Goal: Check status

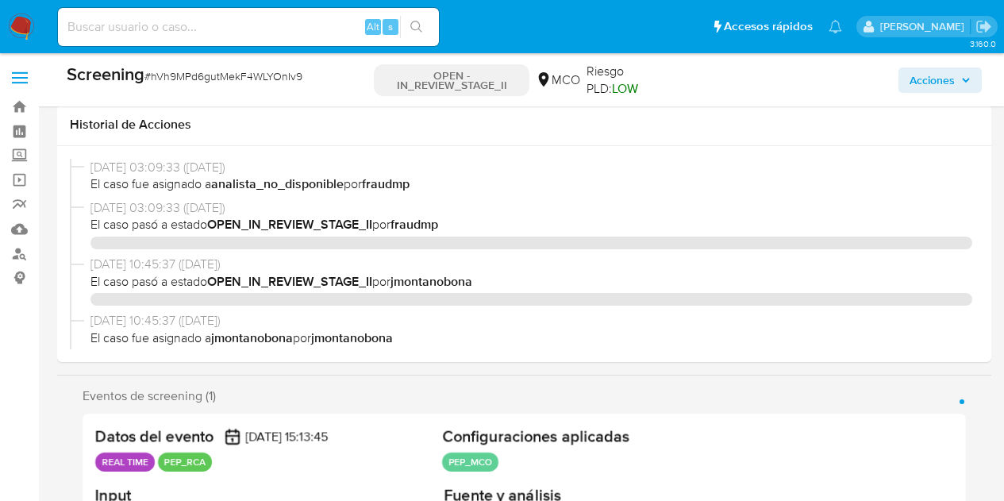
select select "10"
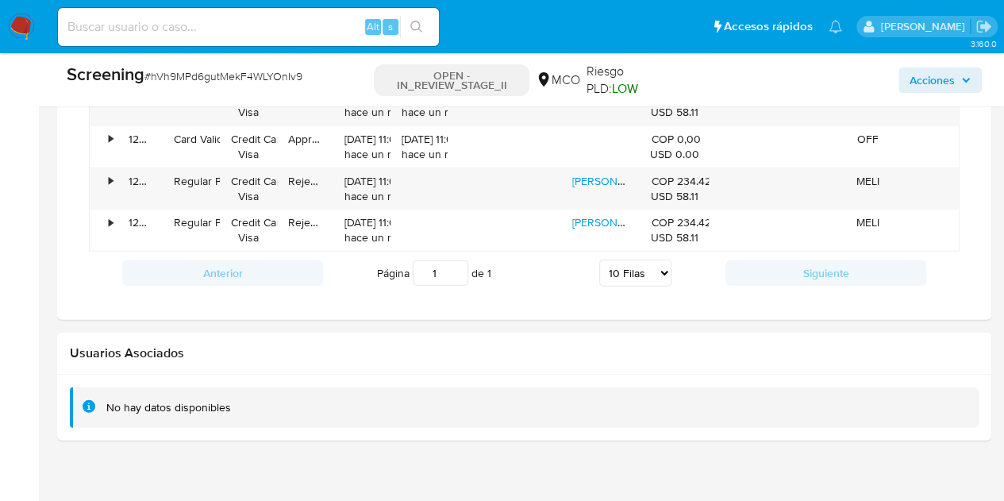
scroll to position [671, 0]
click at [275, 37] on div "Alt s" at bounding box center [248, 27] width 381 height 38
click at [262, 26] on input at bounding box center [248, 27] width 381 height 21
paste input "rVc1tp7hLzqd7gPDd5QU1Zww"
type input "rVc1tp7hLzqd7gPDd5QU1Zww"
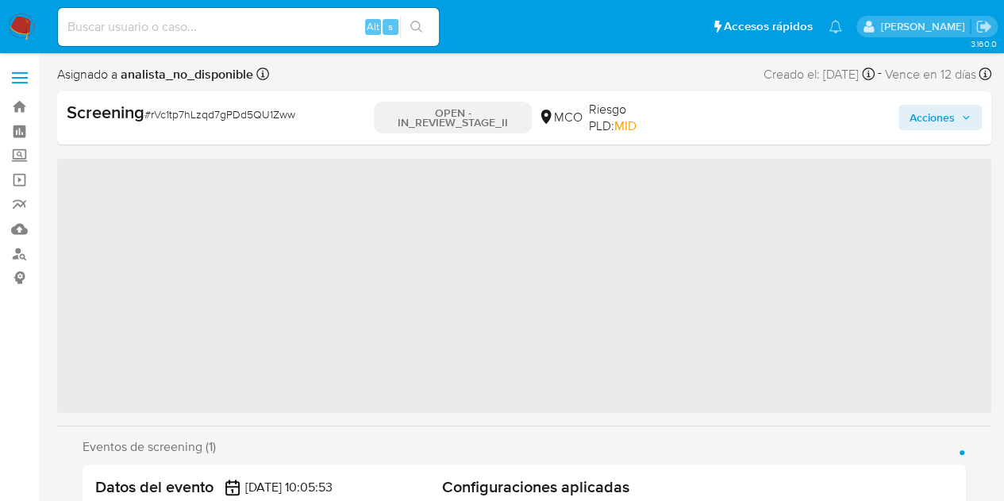
scroll to position [671, 0]
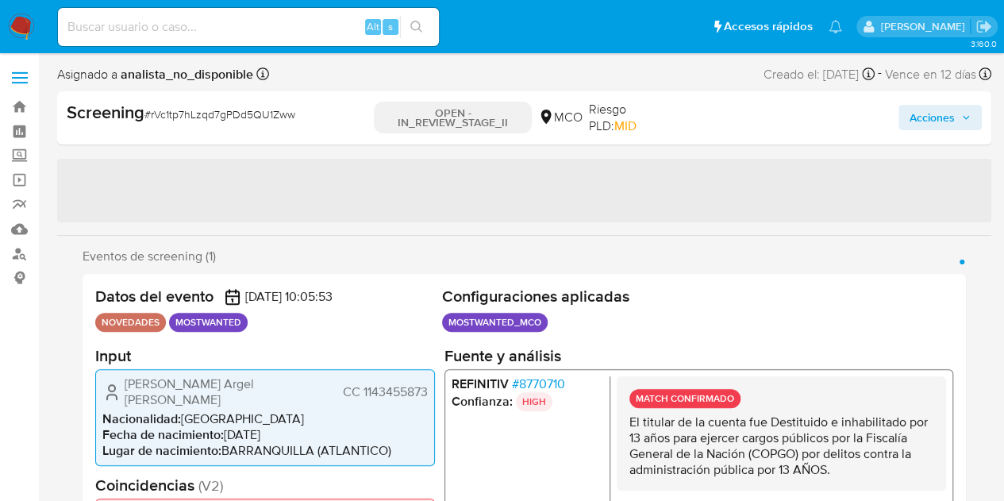
select select "10"
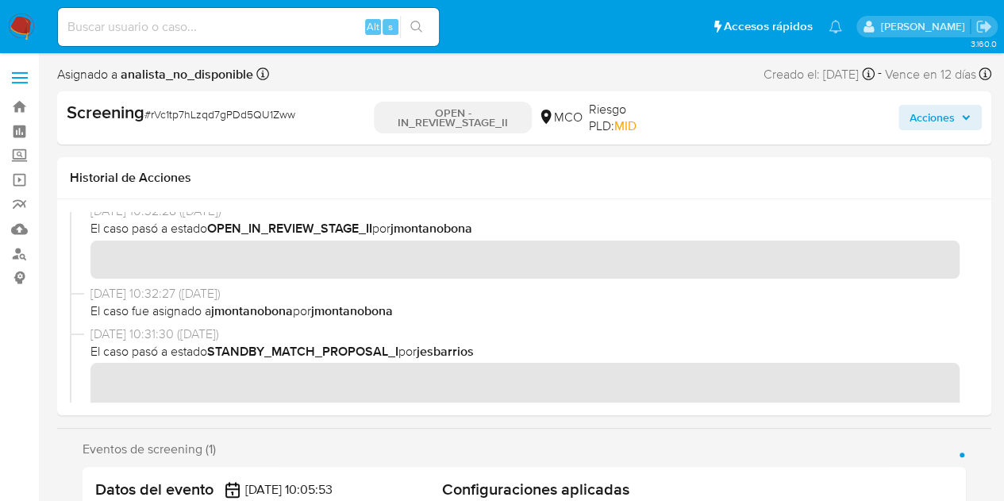
scroll to position [0, 0]
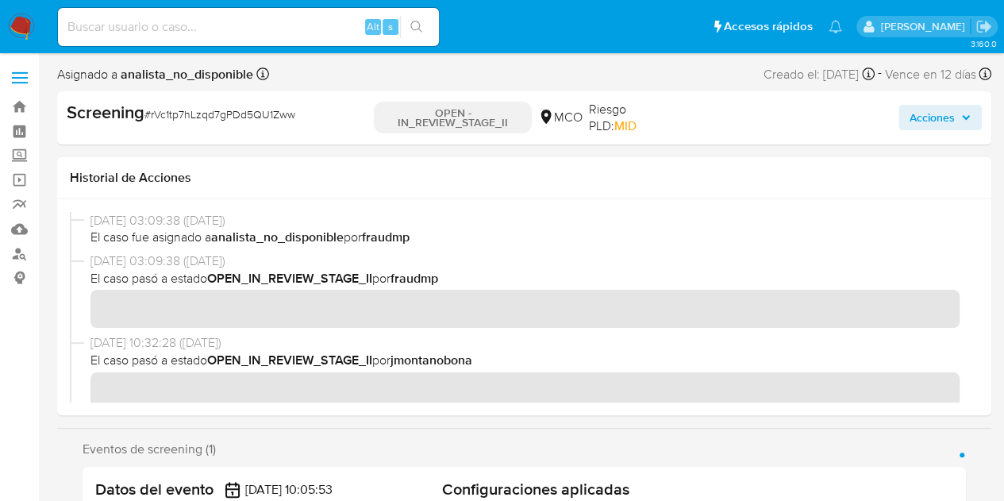
click at [199, 113] on span "# rVc1tp7hLzqd7gPDd5QU1Zww" at bounding box center [220, 114] width 151 height 16
click at [108, 113] on b "Screening" at bounding box center [106, 111] width 78 height 25
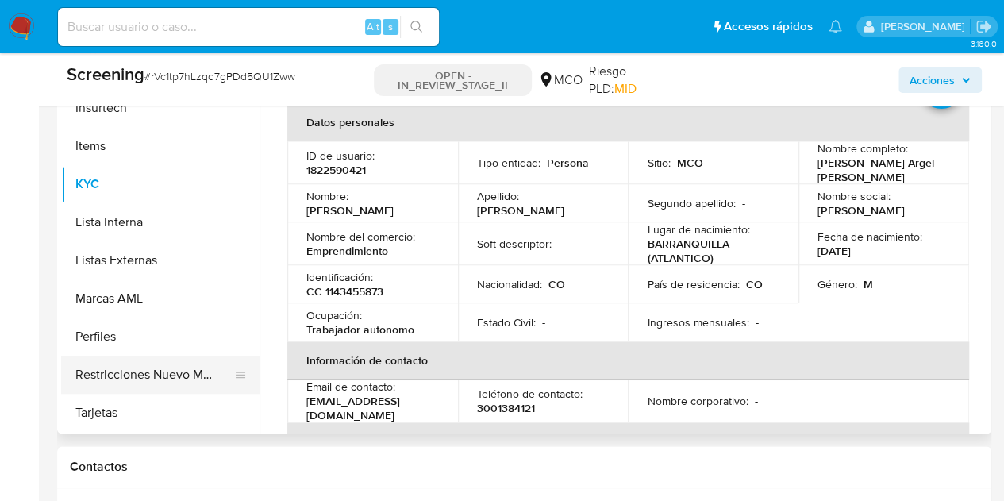
scroll to position [953, 0]
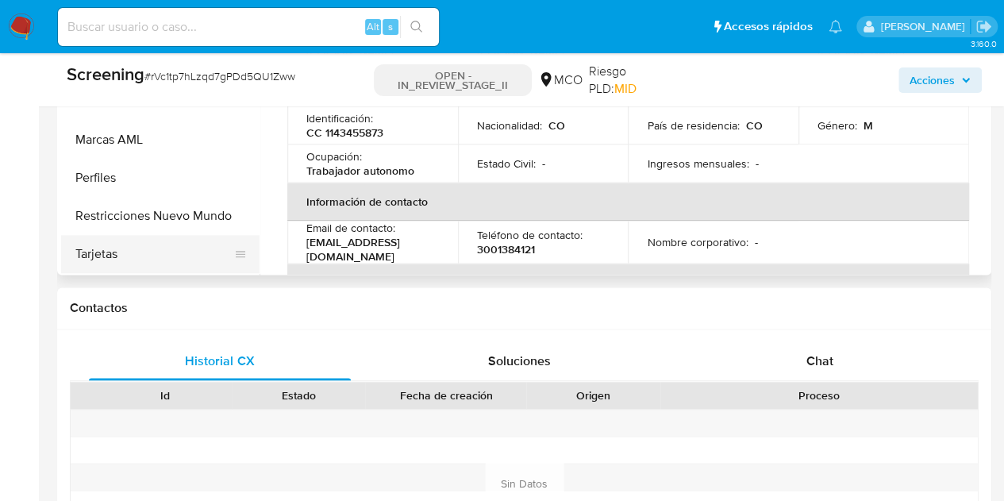
click at [127, 253] on button "Tarjetas" at bounding box center [154, 254] width 186 height 38
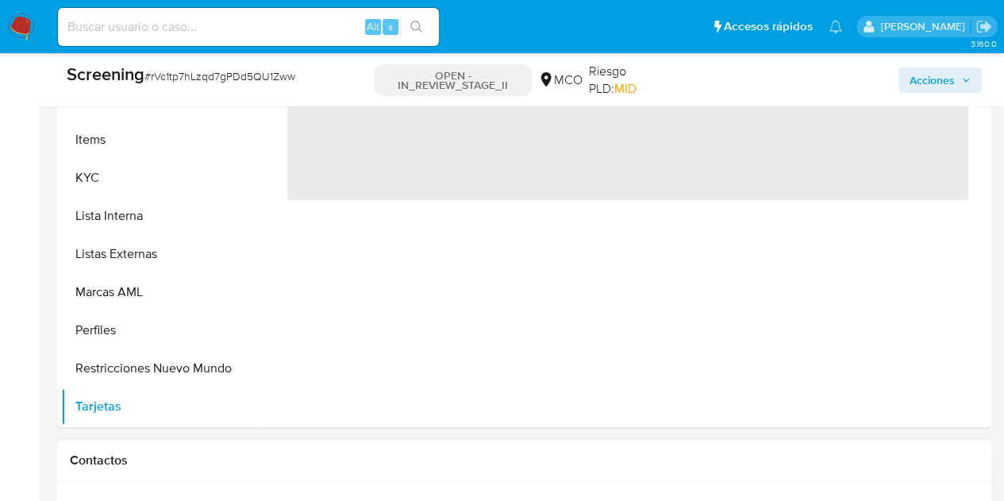
scroll to position [794, 0]
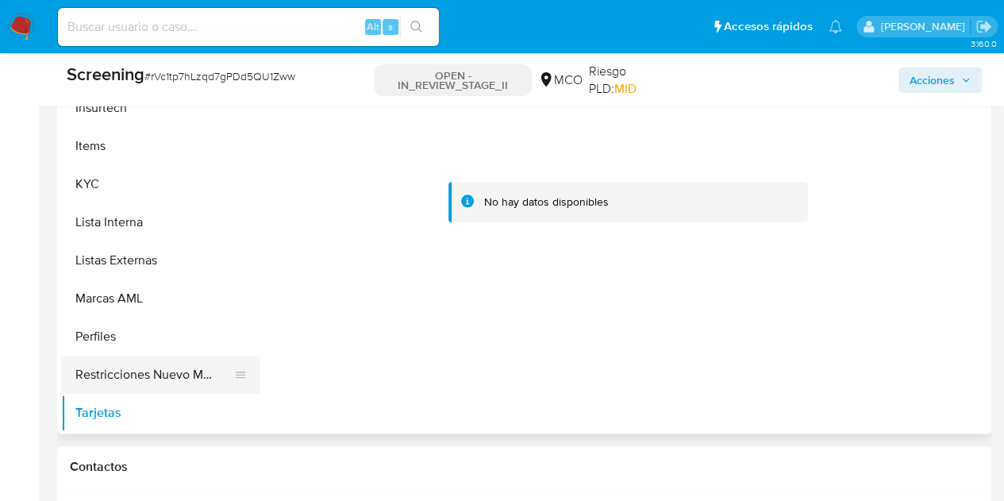
click at [166, 363] on button "Restricciones Nuevo Mundo" at bounding box center [154, 375] width 186 height 38
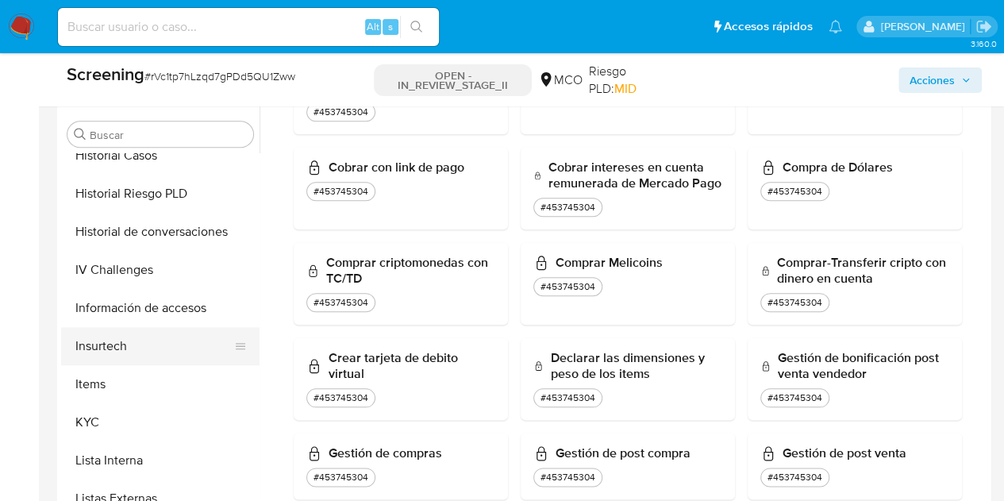
scroll to position [433, 0]
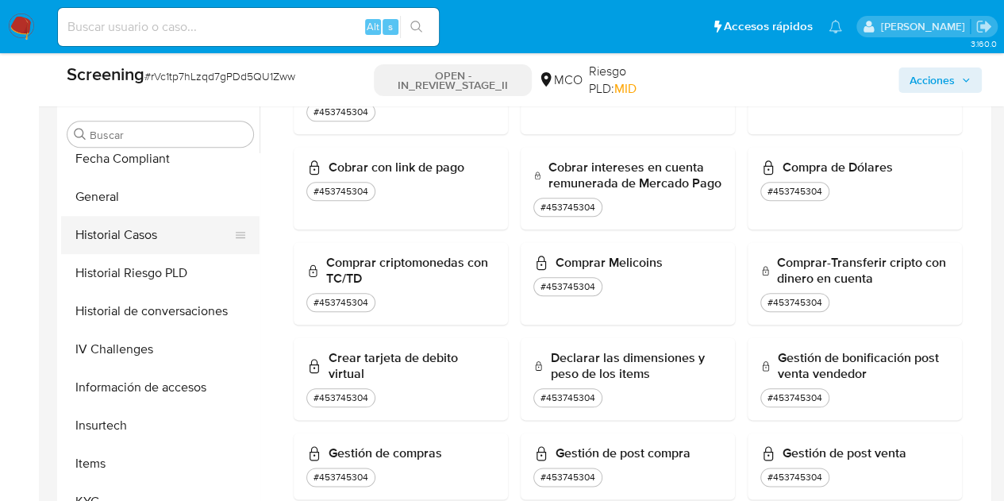
click at [157, 231] on button "Historial Casos" at bounding box center [154, 235] width 186 height 38
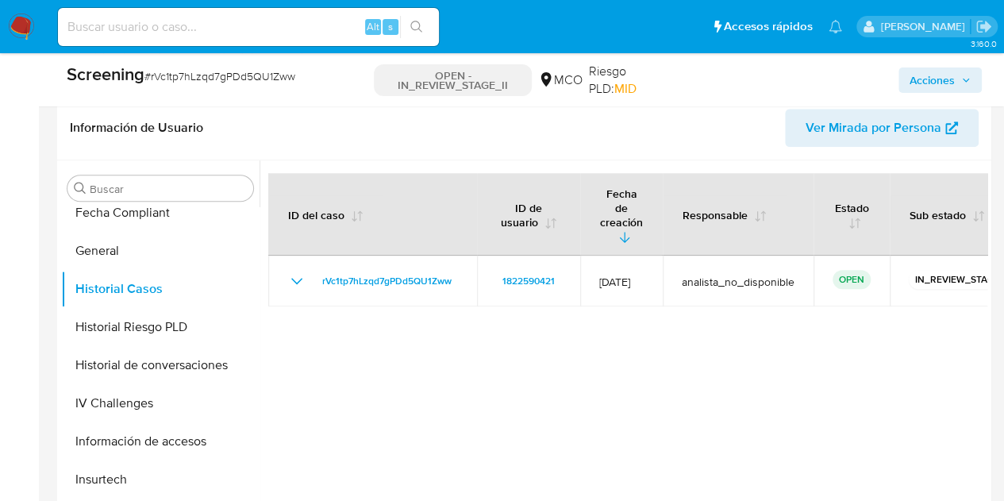
scroll to position [635, 0]
